Goal: Task Accomplishment & Management: Use online tool/utility

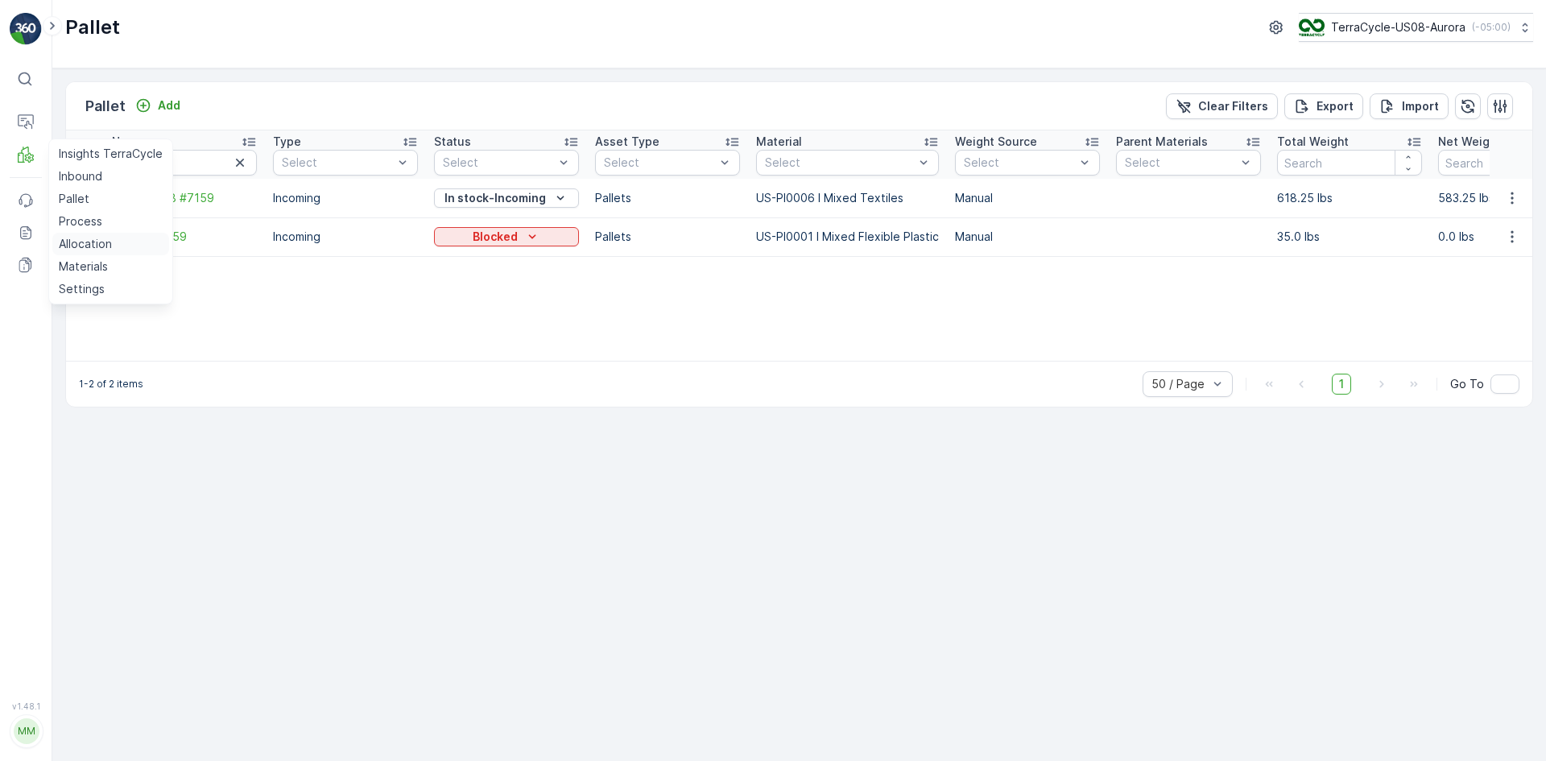
click at [98, 246] on p "Allocation" at bounding box center [85, 244] width 53 height 16
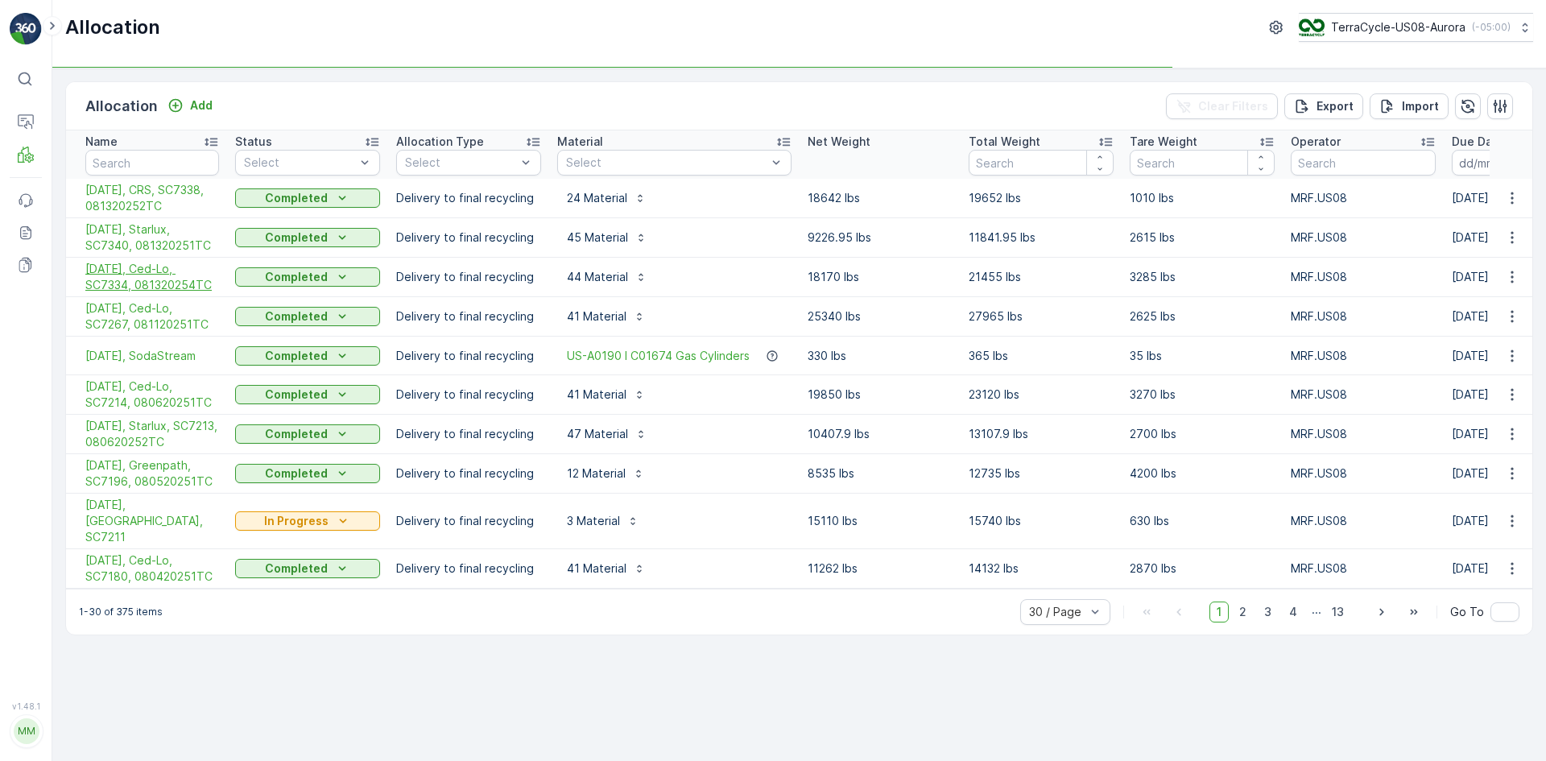
click at [139, 286] on span "[DATE], Ced-Lo, SC7334, 081320254TC" at bounding box center [152, 277] width 134 height 32
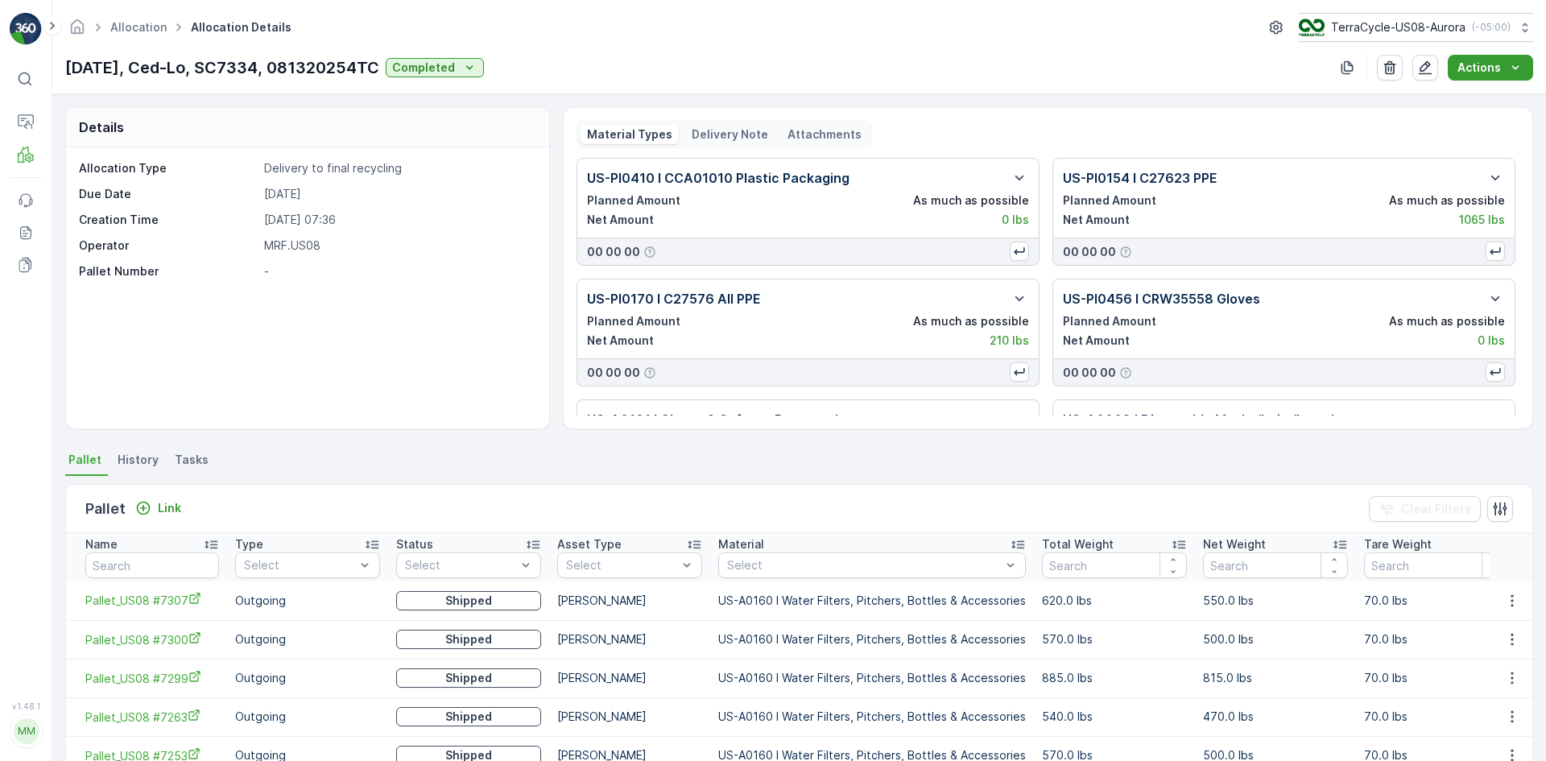
click at [1462, 66] on p "Actions" at bounding box center [1479, 68] width 43 height 16
click at [1450, 102] on span "Create Delivery Note" at bounding box center [1483, 98] width 116 height 16
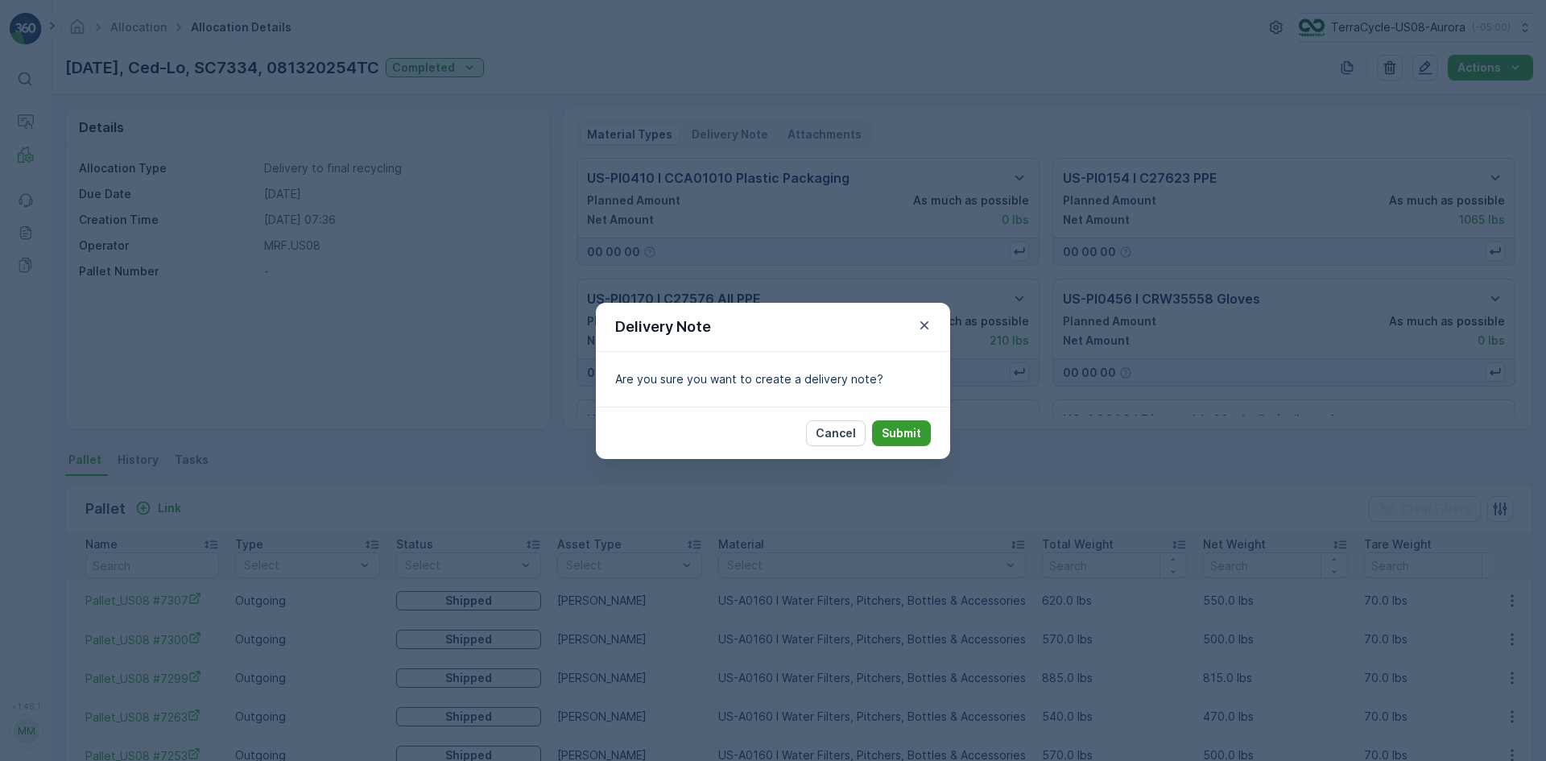
click at [903, 432] on p "Submit" at bounding box center [901, 433] width 39 height 16
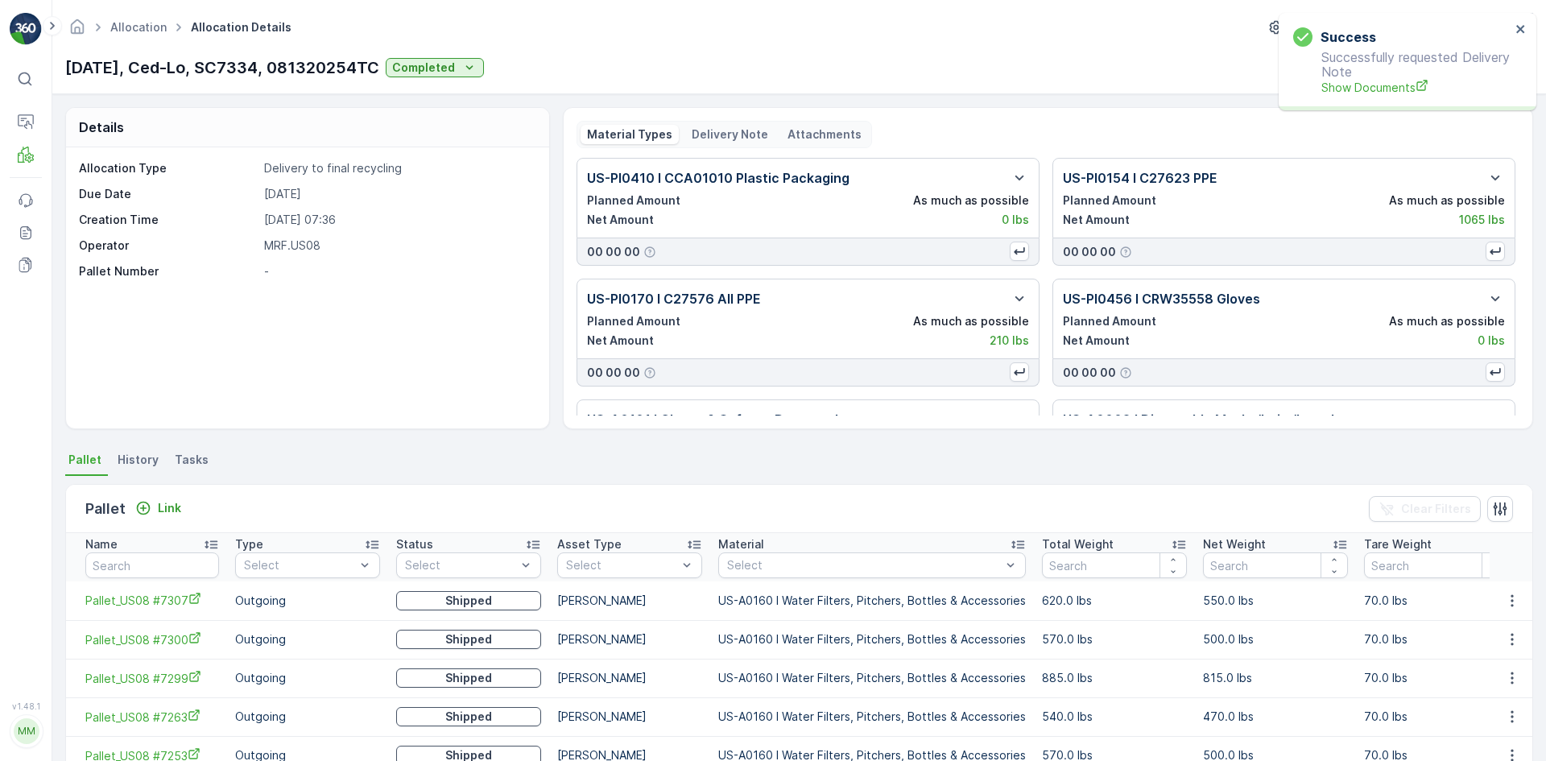
click at [724, 141] on p "Delivery Note" at bounding box center [730, 134] width 77 height 16
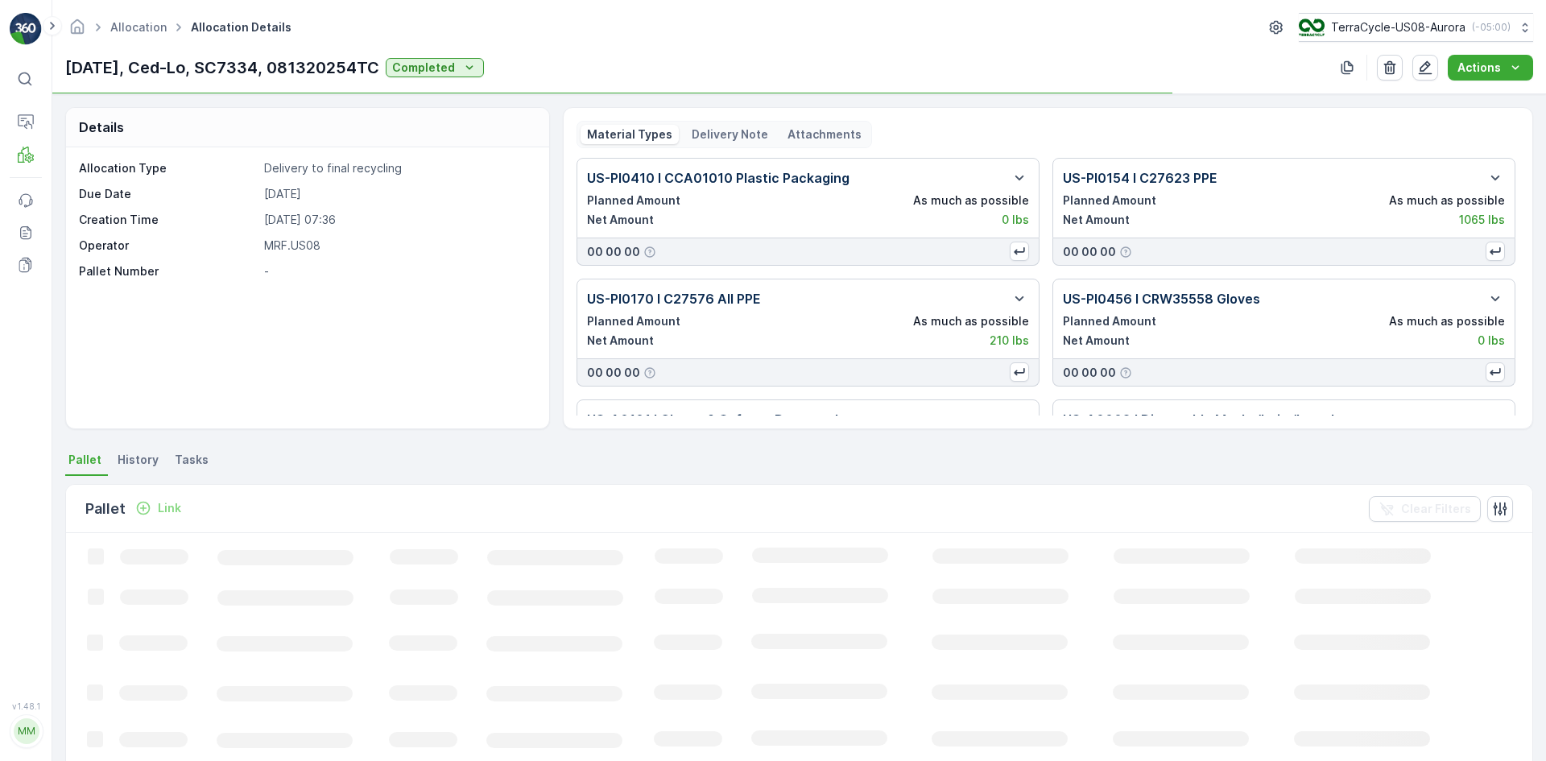
click at [754, 131] on p "Delivery Note" at bounding box center [730, 134] width 77 height 16
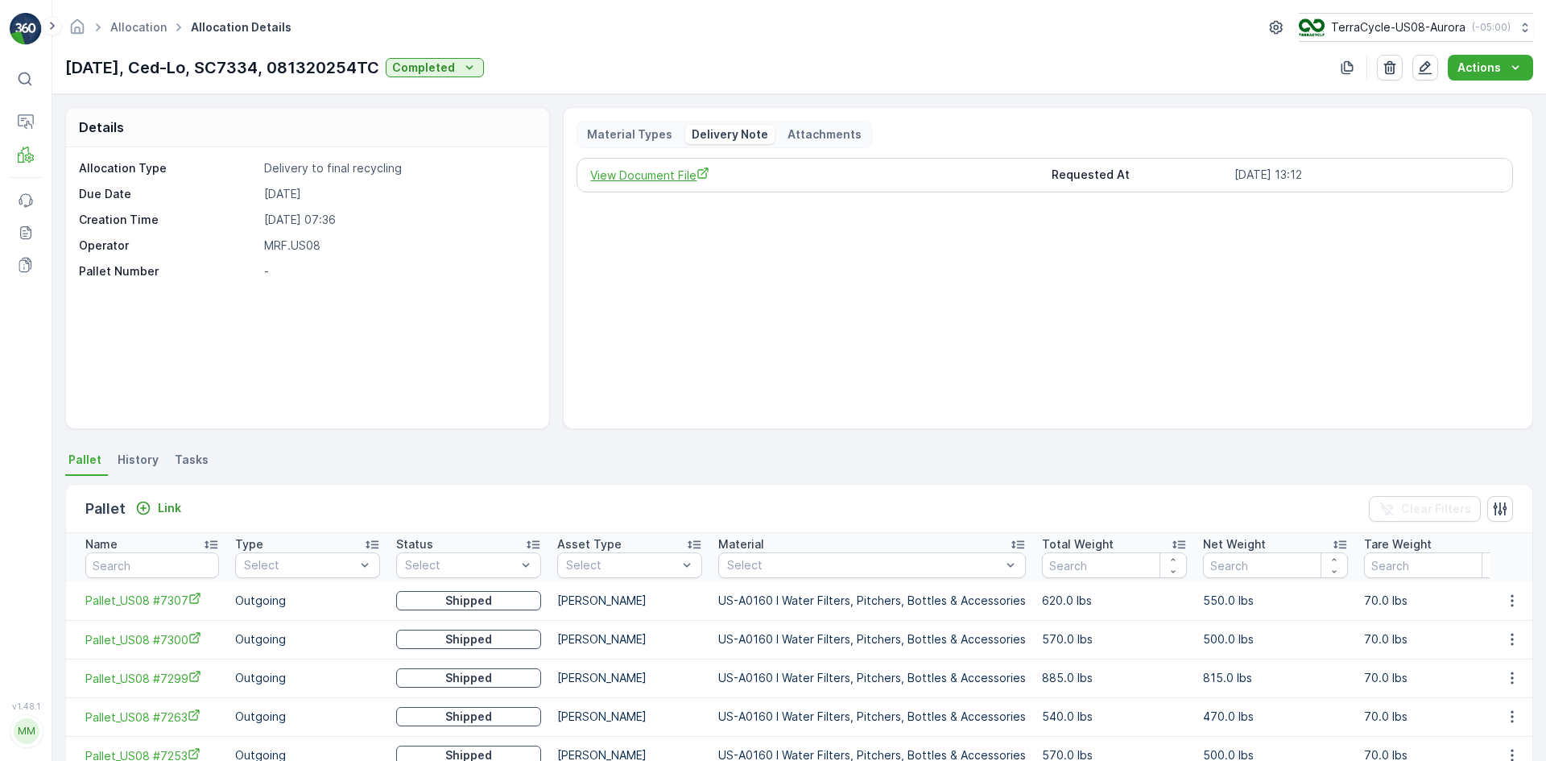
click at [660, 180] on span "View Document File" at bounding box center [814, 175] width 448 height 17
